Goal: Find specific page/section: Find specific page/section

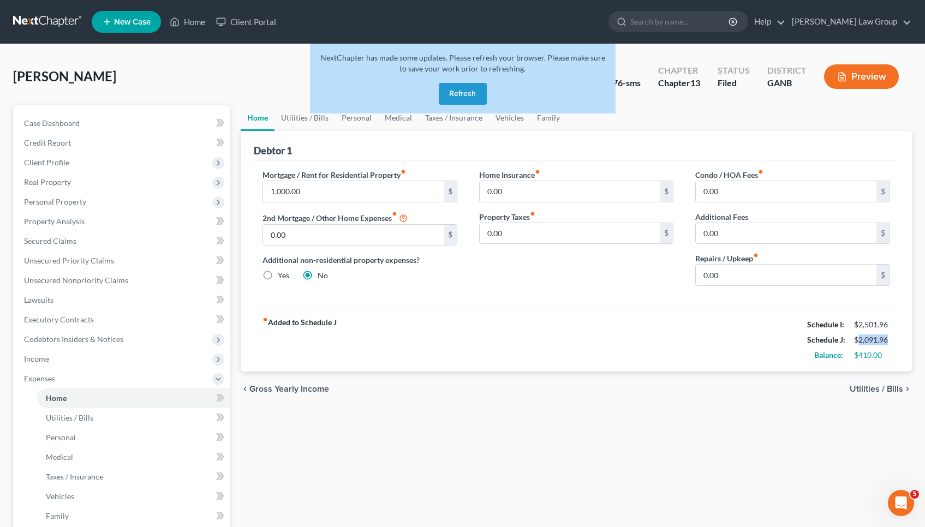
click at [469, 89] on button "Refresh" at bounding box center [463, 94] width 48 height 22
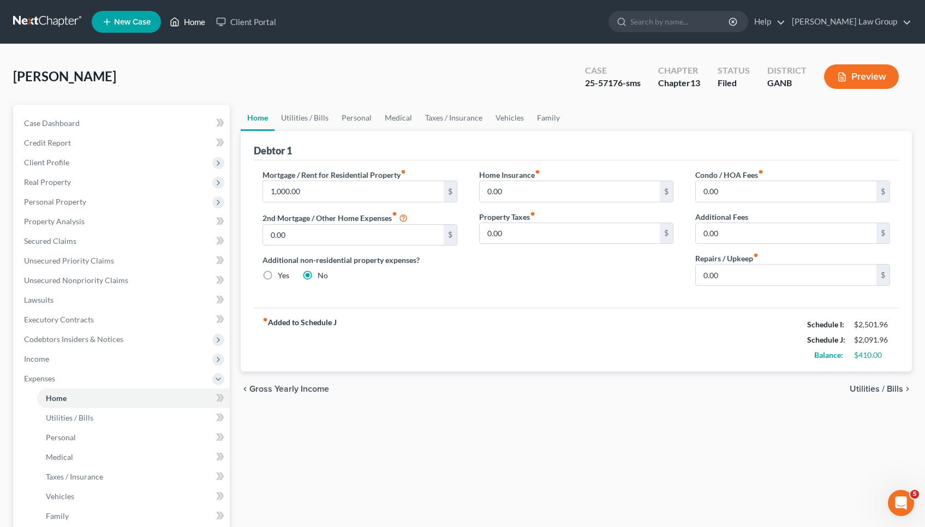
click at [194, 14] on link "Home" at bounding box center [187, 22] width 46 height 20
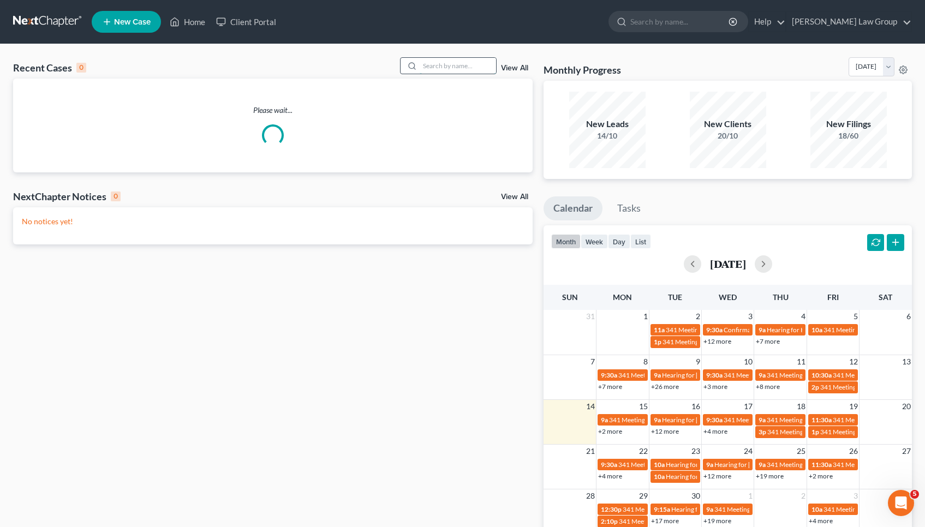
click at [474, 67] on input "search" at bounding box center [458, 66] width 76 height 16
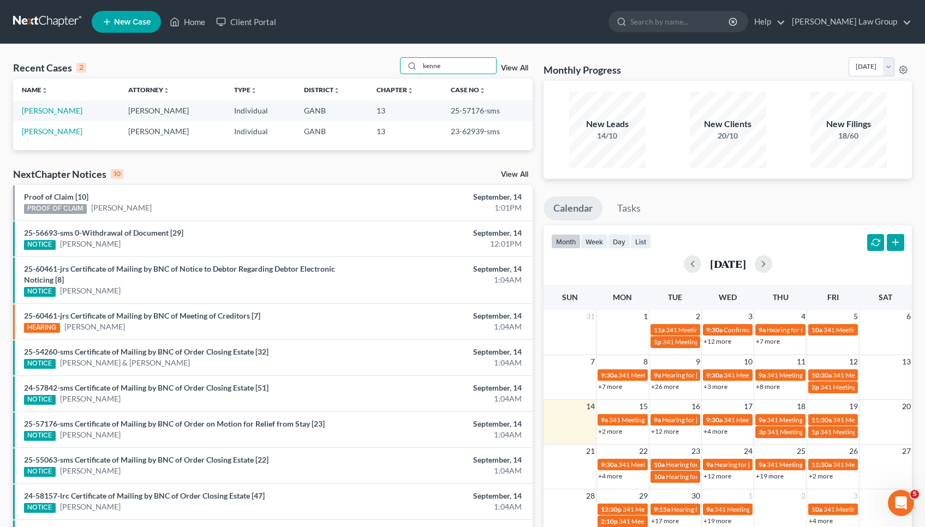
type input "kenne"
click at [464, 106] on td "25-57176-sms" at bounding box center [487, 110] width 91 height 20
copy td "57176"
